Goal: Information Seeking & Learning: Learn about a topic

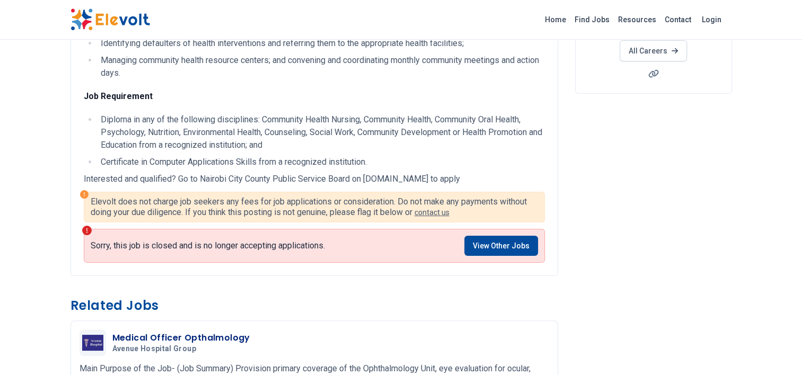
scroll to position [205, 0]
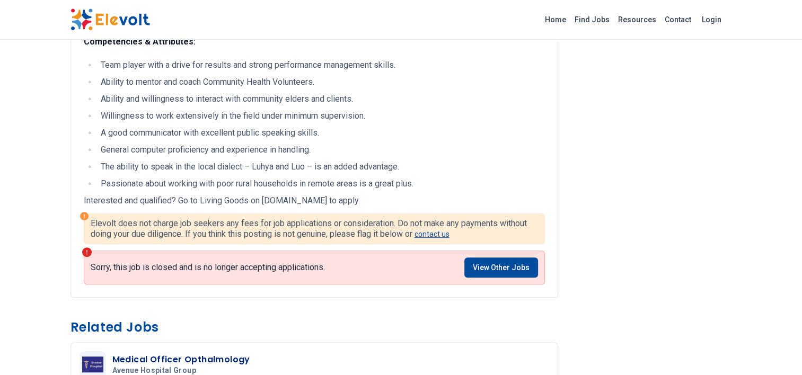
scroll to position [471, 0]
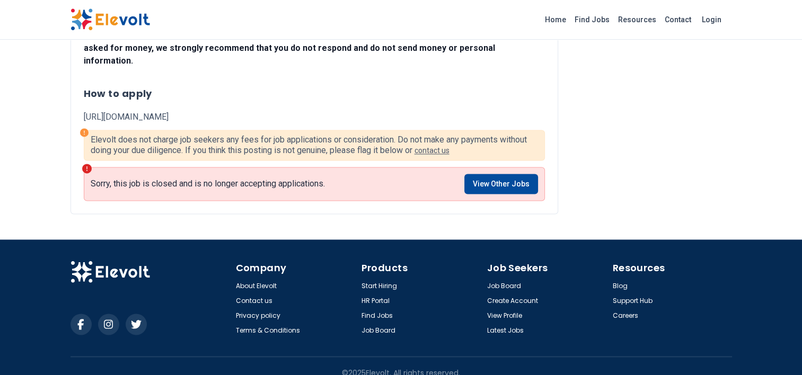
scroll to position [1538, 0]
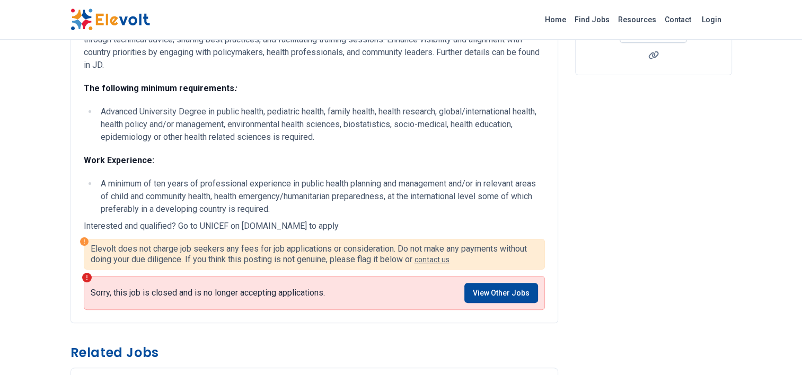
scroll to position [223, 0]
